Goal: Task Accomplishment & Management: Use online tool/utility

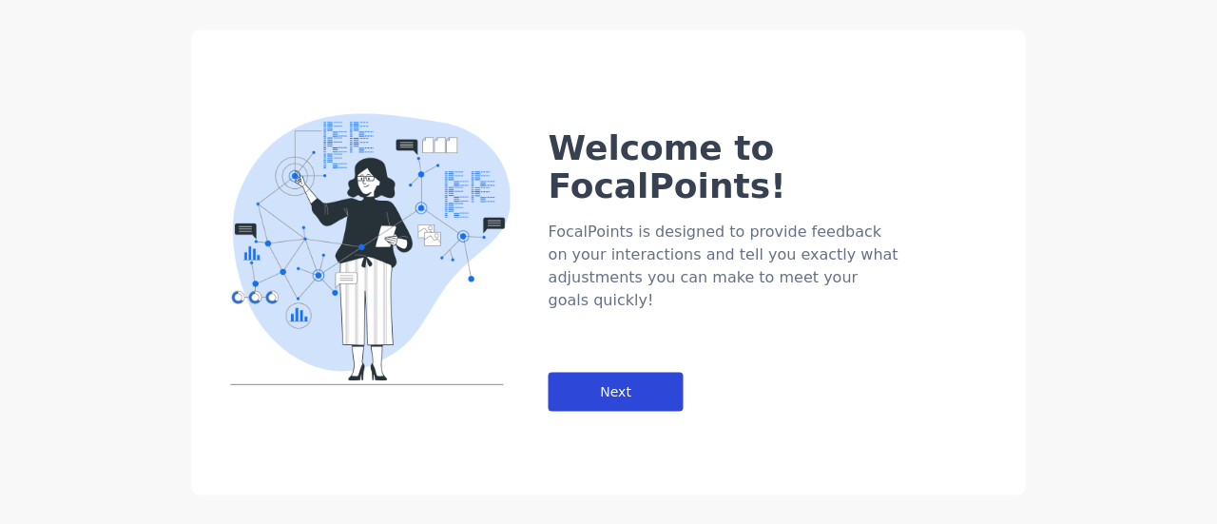
click at [639, 372] on div "Next" at bounding box center [615, 391] width 135 height 39
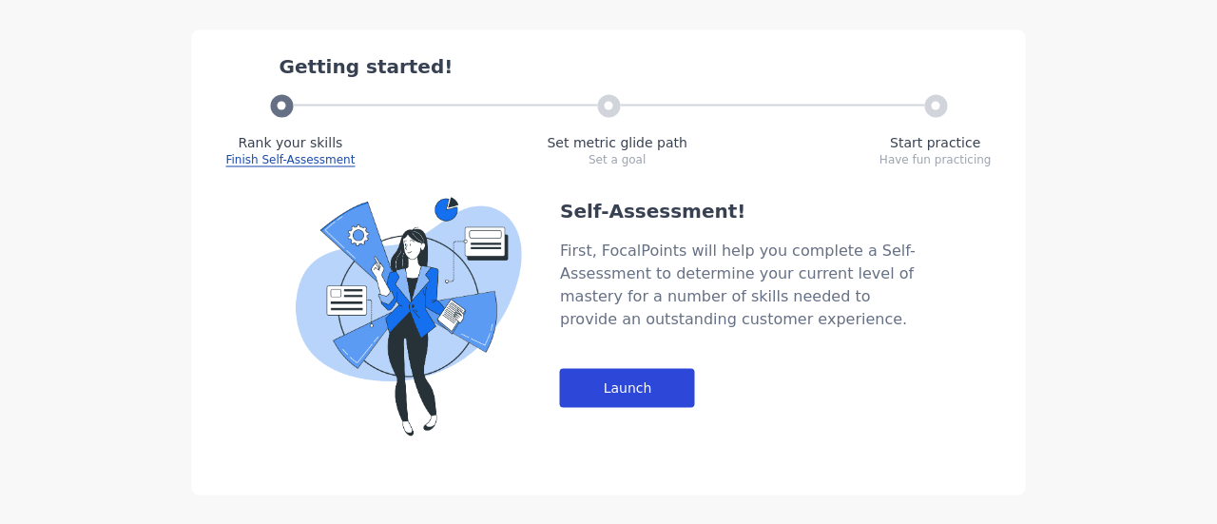
click at [654, 369] on div "Launch" at bounding box center [627, 387] width 135 height 39
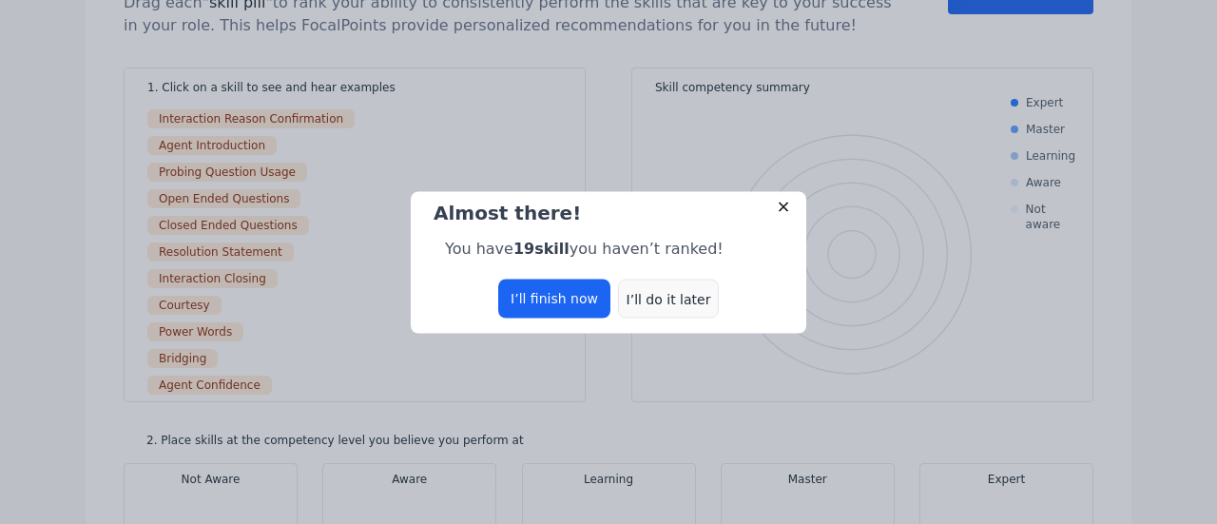
click at [672, 305] on div "I’ll do it later" at bounding box center [668, 297] width 101 height 39
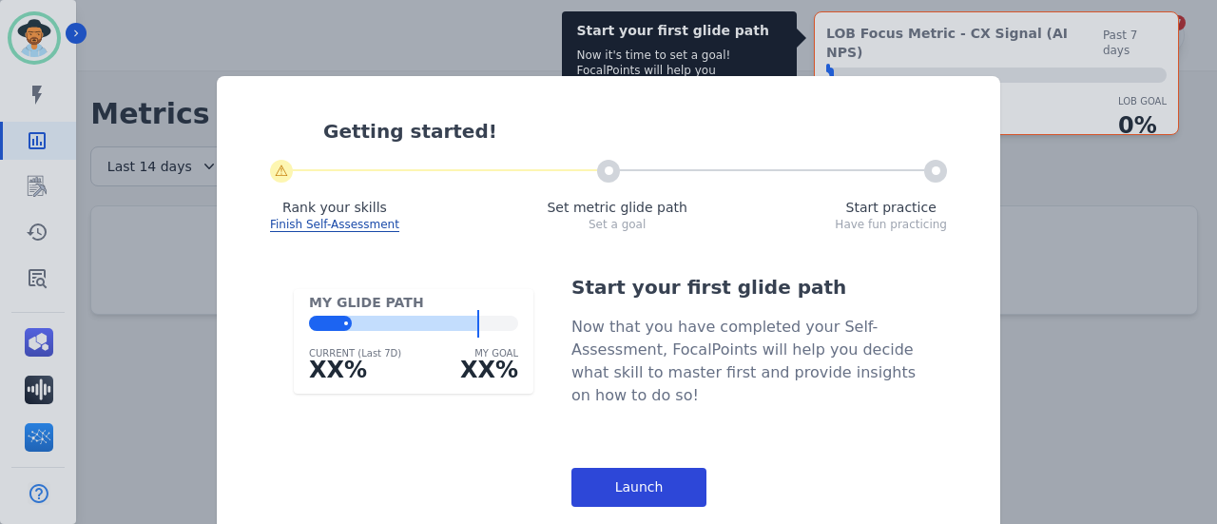
click at [617, 468] on div "Launch" at bounding box center [638, 487] width 135 height 39
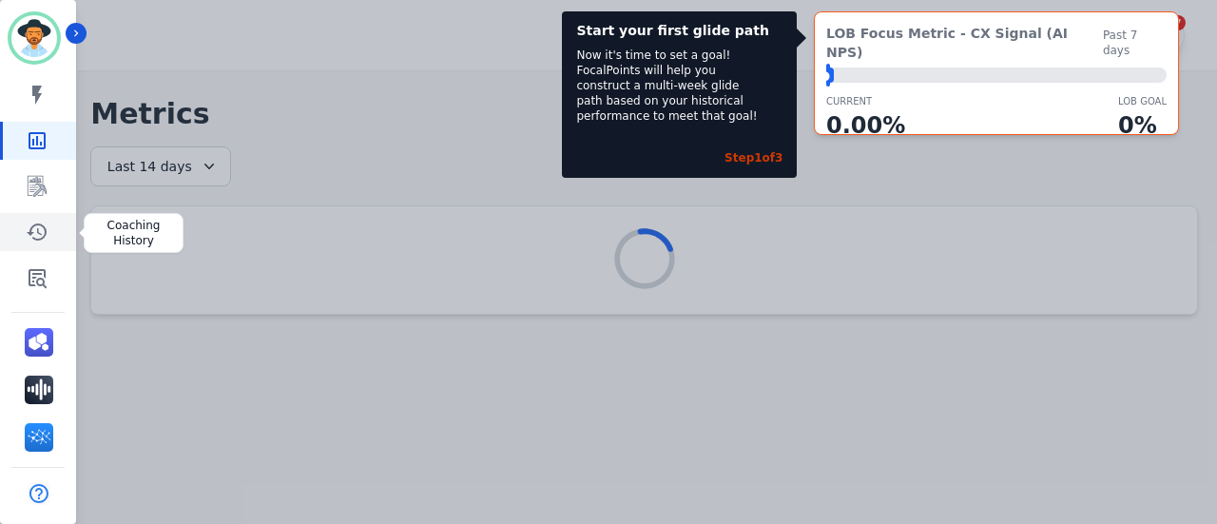
click at [44, 242] on icon "Sidebar" at bounding box center [37, 231] width 23 height 23
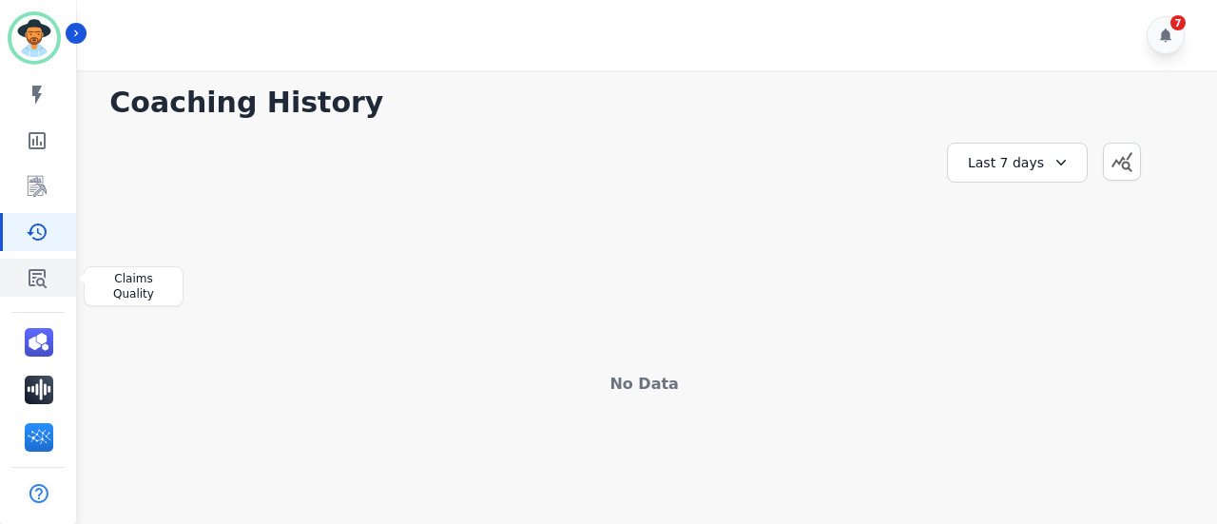
click at [44, 270] on icon "Sidebar" at bounding box center [38, 278] width 18 height 19
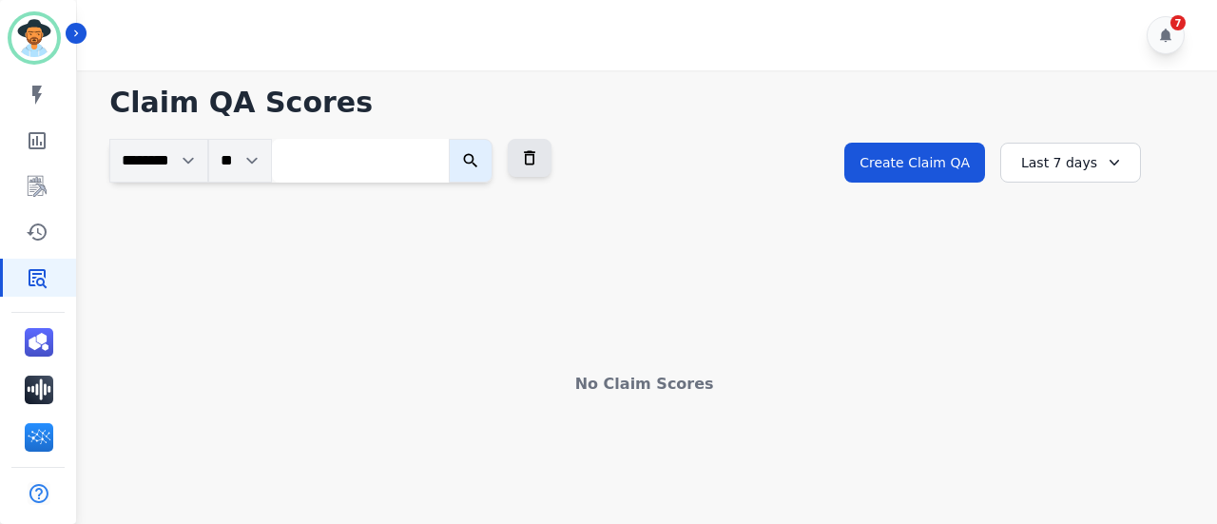
click at [1125, 153] on div "Last 7 days" at bounding box center [1070, 163] width 141 height 40
click at [1087, 355] on li "Last 90 days" at bounding box center [1082, 346] width 95 height 19
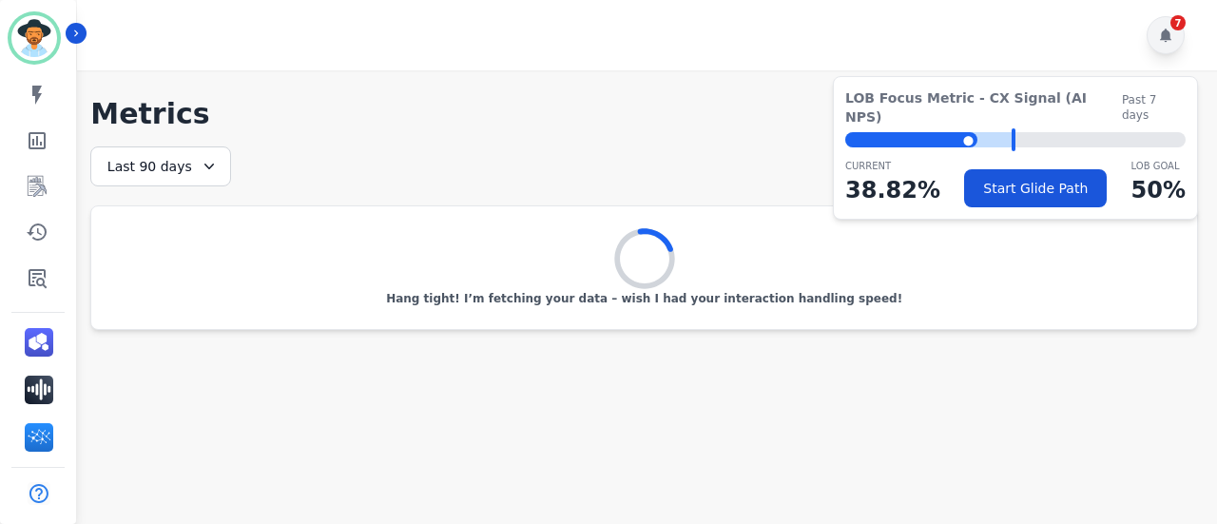
click at [1161, 39] on icon at bounding box center [1165, 35] width 11 height 13
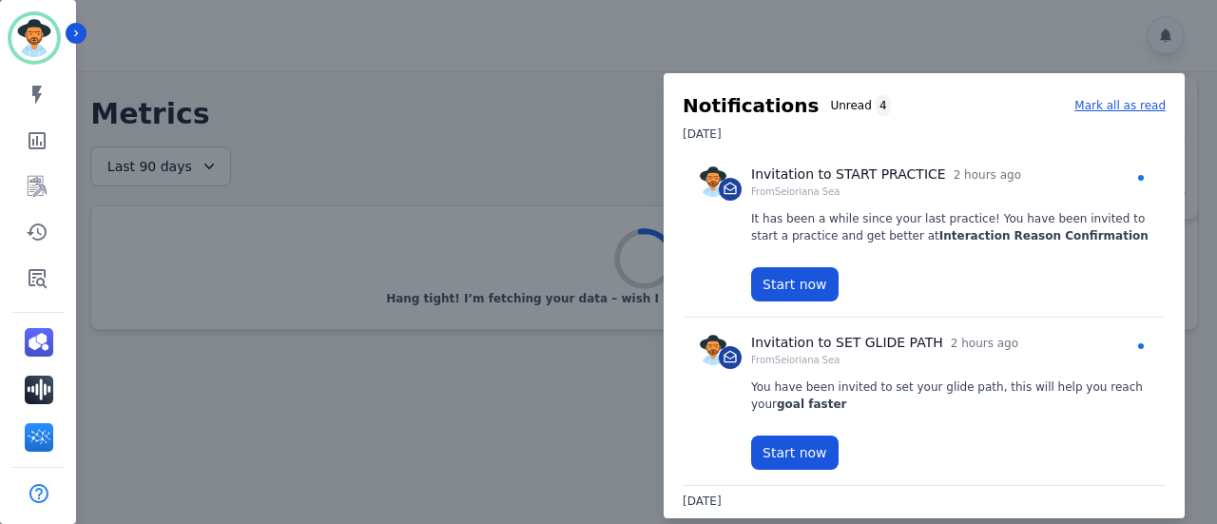
click at [1175, 29] on div at bounding box center [608, 262] width 1217 height 524
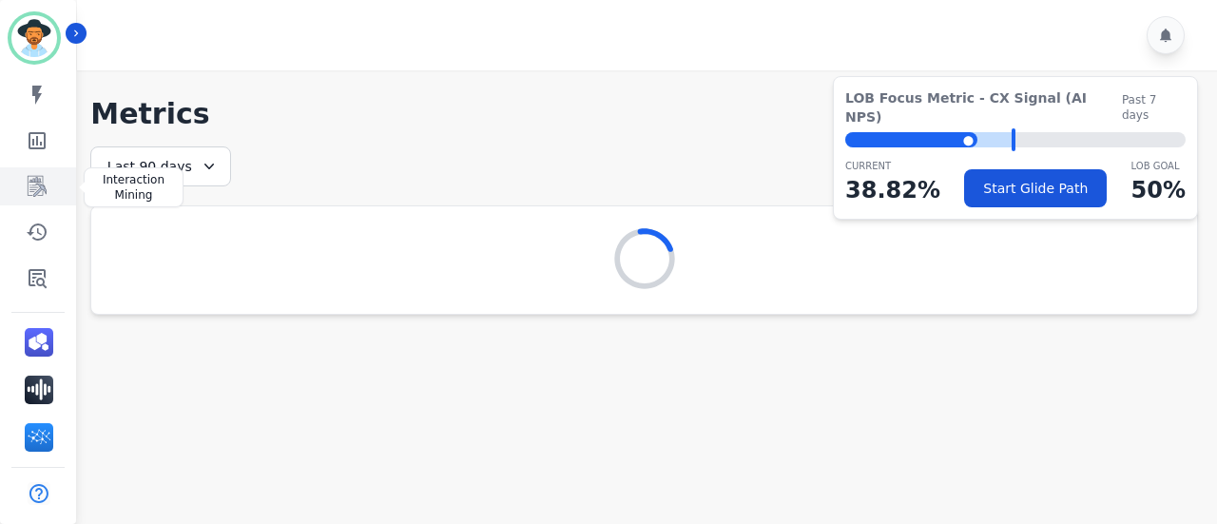
click at [48, 180] on link "Sidebar" at bounding box center [39, 186] width 73 height 38
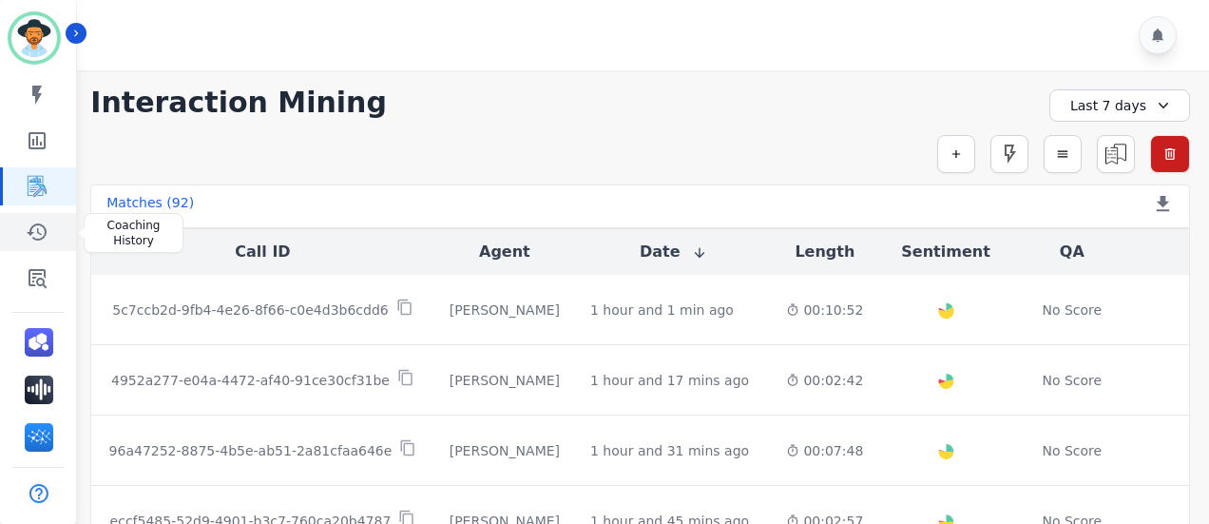
click at [41, 231] on icon "Sidebar" at bounding box center [37, 231] width 23 height 23
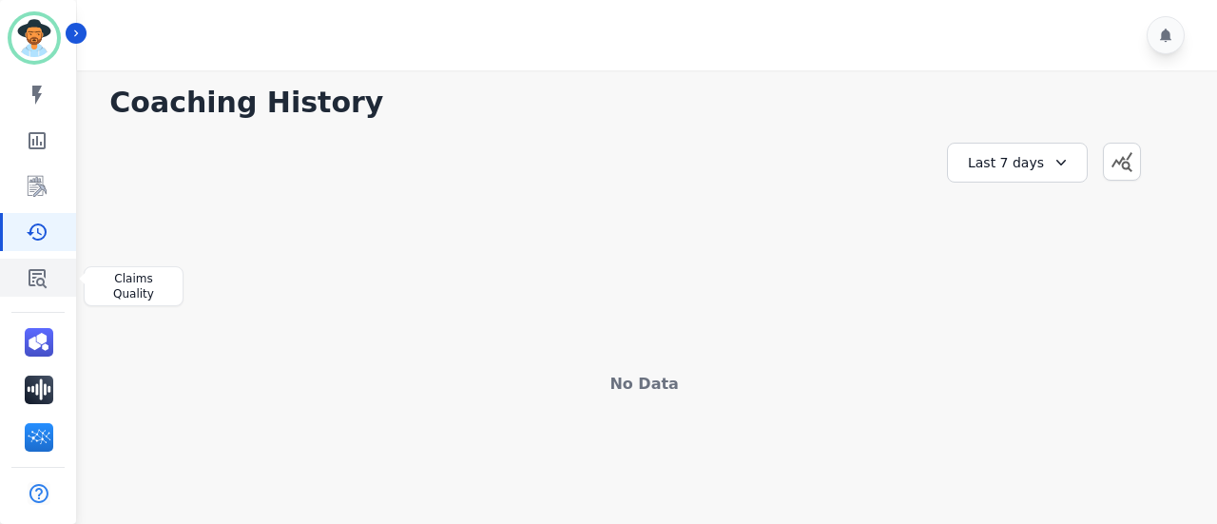
click at [36, 263] on link "Sidebar" at bounding box center [39, 278] width 73 height 38
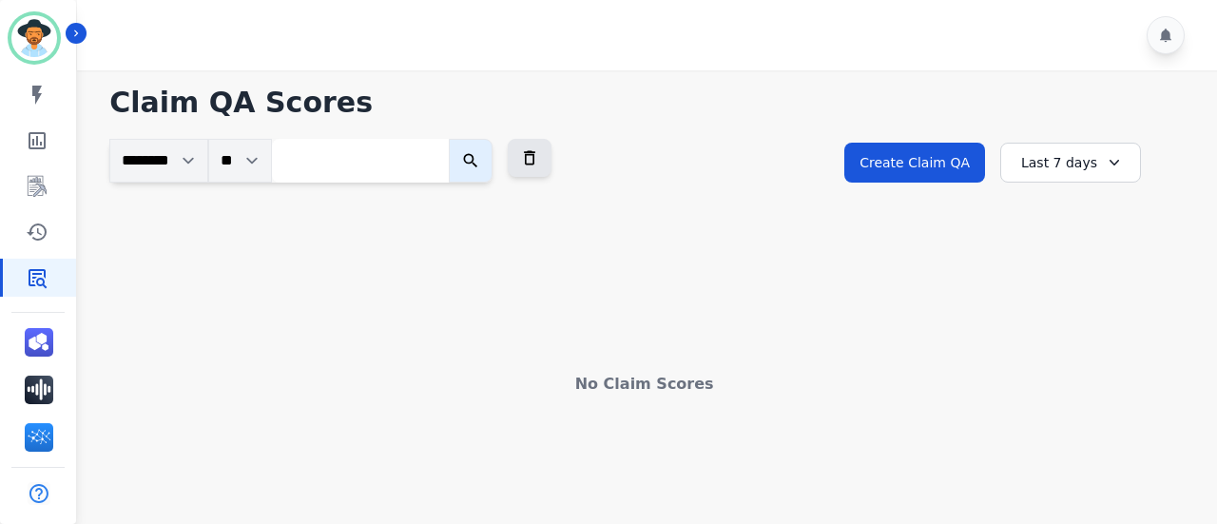
click at [1073, 163] on div "Last 7 days" at bounding box center [1070, 163] width 141 height 40
click at [1083, 302] on li "Last 14 days" at bounding box center [1082, 301] width 95 height 19
click at [1068, 163] on div "Last 14 days" at bounding box center [1070, 163] width 141 height 40
click at [1082, 326] on li "Last 30 days" at bounding box center [1082, 324] width 95 height 19
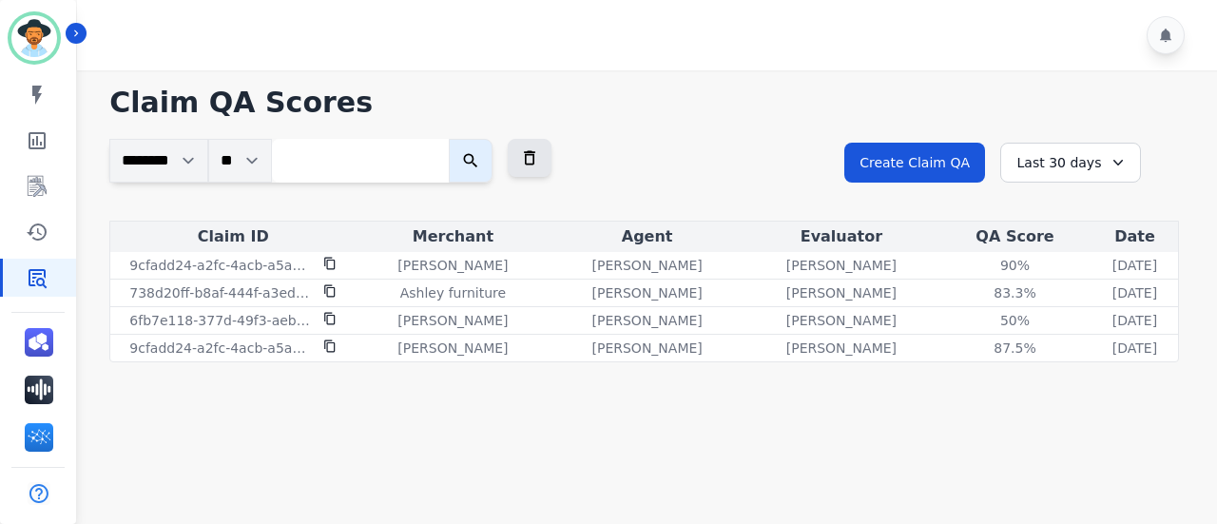
click at [743, 452] on main "**********" at bounding box center [643, 332] width 1145 height 524
